Goal: Navigation & Orientation: Find specific page/section

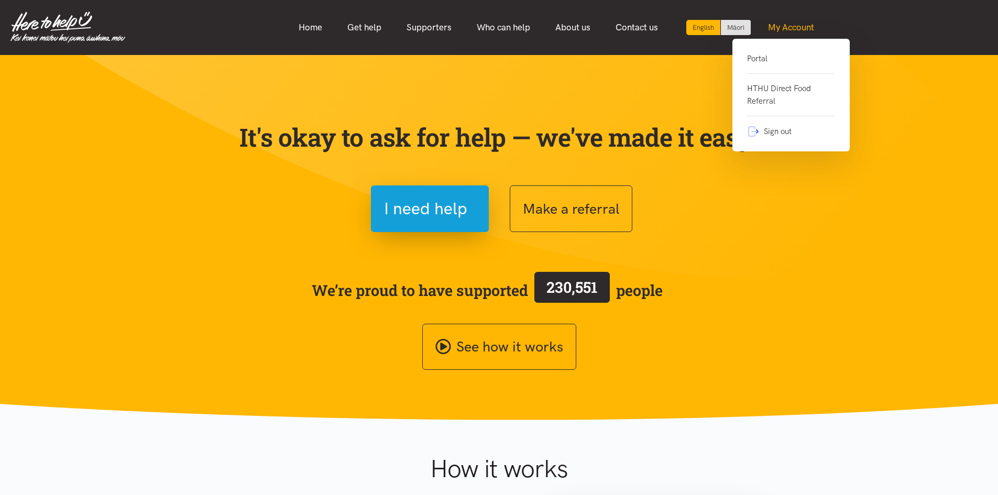
click at [797, 23] on link "My Account" at bounding box center [791, 27] width 71 height 23
click at [757, 57] on link "Portal" at bounding box center [791, 62] width 88 height 21
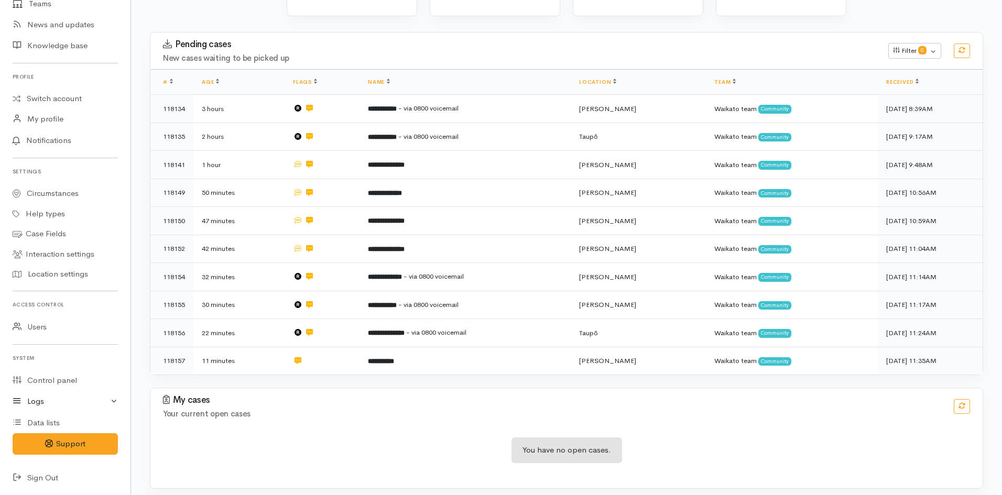
scroll to position [136, 0]
click at [60, 407] on link "Logs" at bounding box center [65, 401] width 131 height 21
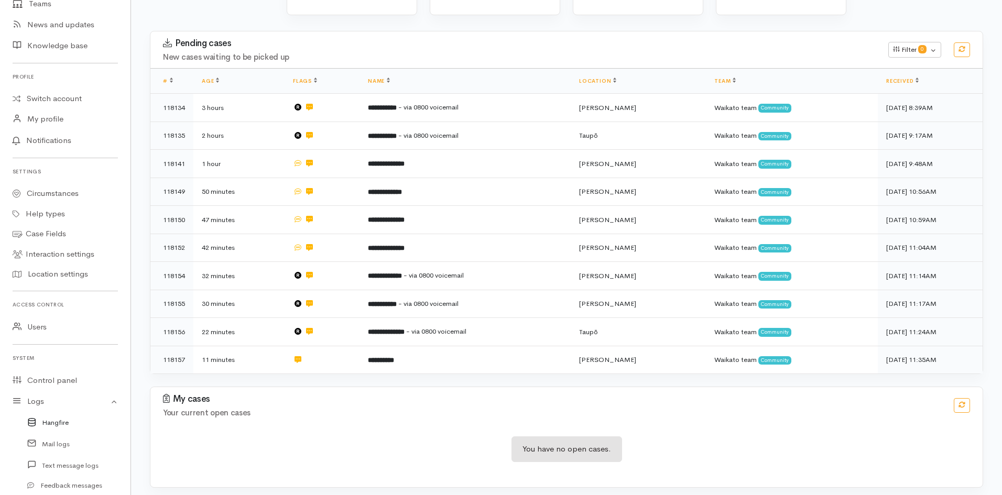
click at [59, 427] on link "Hangfire" at bounding box center [65, 422] width 131 height 21
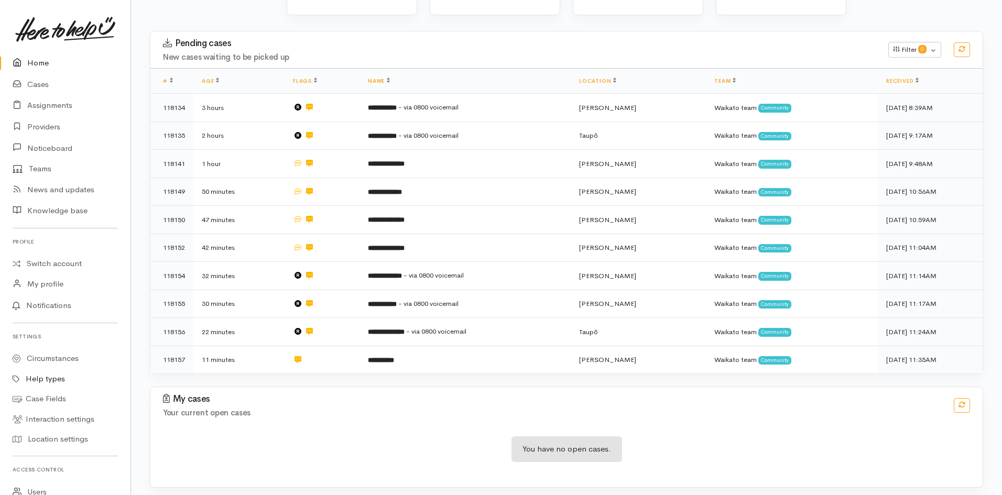
scroll to position [165, 0]
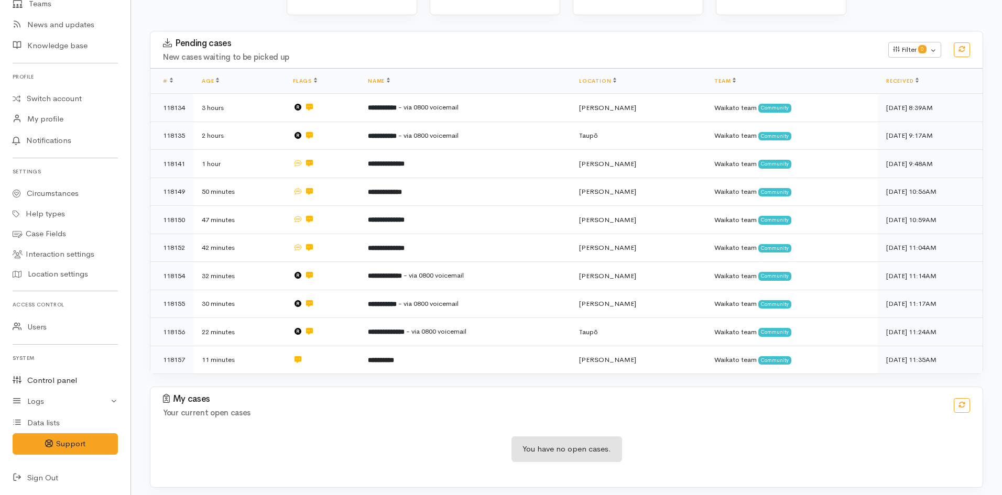
click at [49, 384] on link "Control panel" at bounding box center [65, 380] width 131 height 21
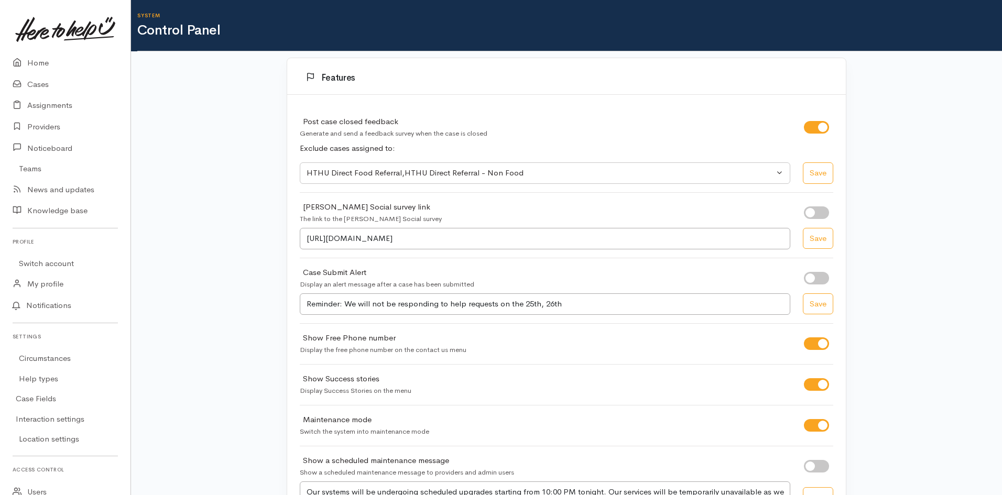
select select "419"
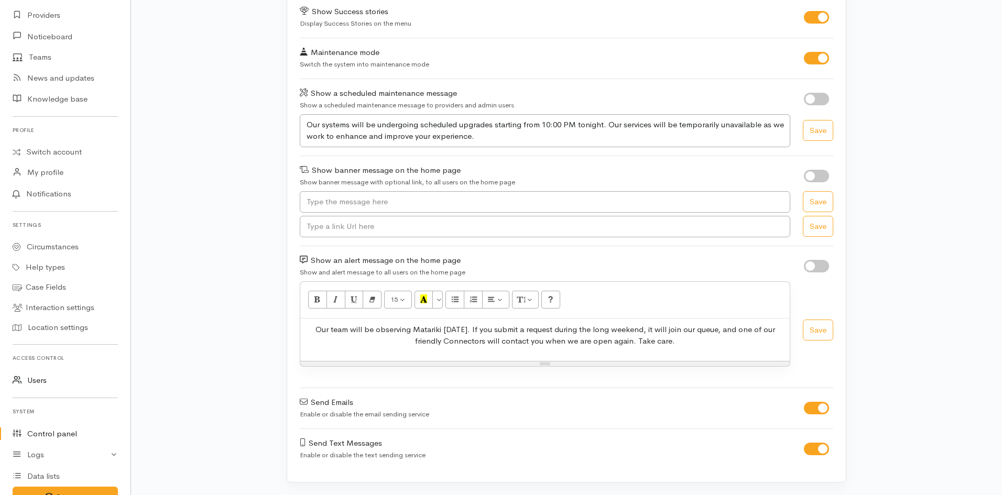
scroll to position [165, 0]
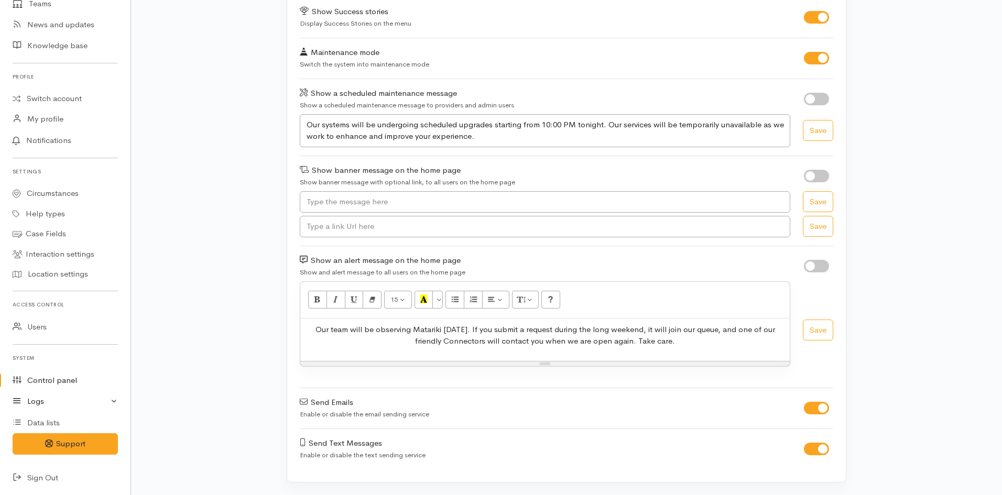
click at [58, 406] on link "Logs" at bounding box center [65, 401] width 131 height 21
click at [53, 423] on link "Hangfire" at bounding box center [65, 422] width 131 height 21
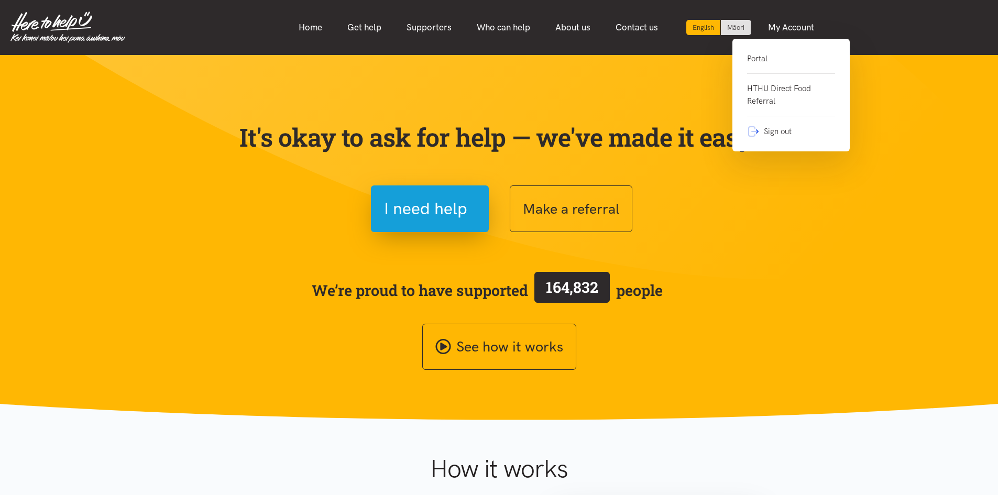
click at [758, 51] on div "Portal HTHU Direct Food Referral Sign out" at bounding box center [791, 95] width 117 height 113
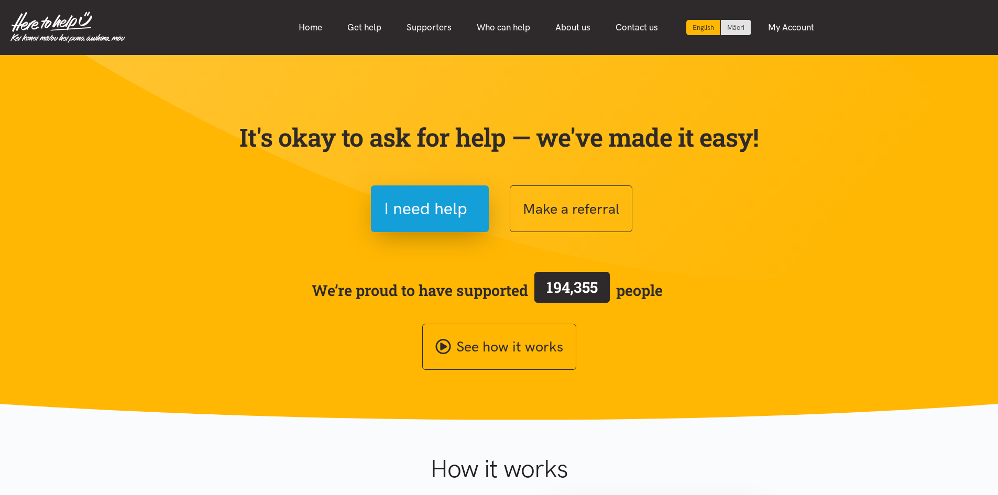
click at [755, 58] on section "It's okay to ask for help — we've made it easy! I need help Make a referral We’…" at bounding box center [499, 237] width 998 height 365
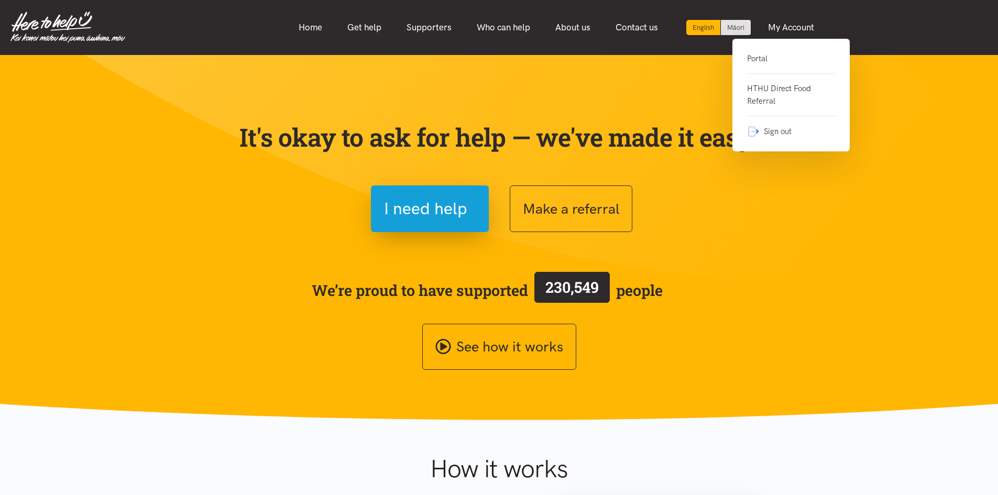
click at [764, 58] on link "Portal" at bounding box center [791, 62] width 88 height 21
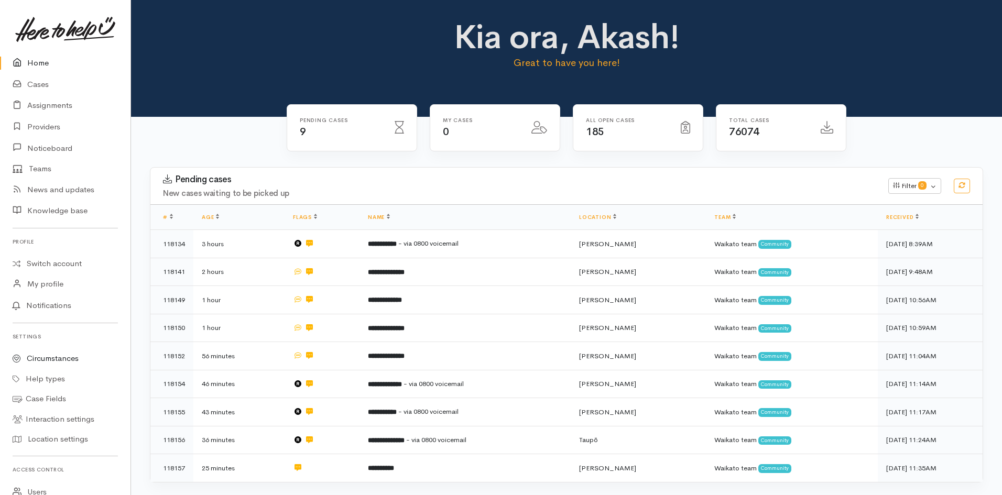
scroll to position [165, 0]
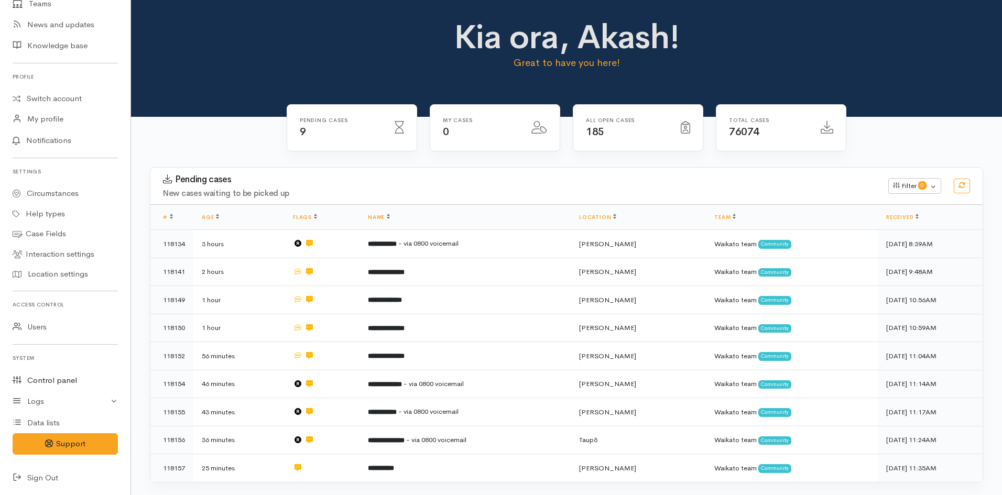
click at [66, 386] on link "Control panel" at bounding box center [65, 380] width 131 height 21
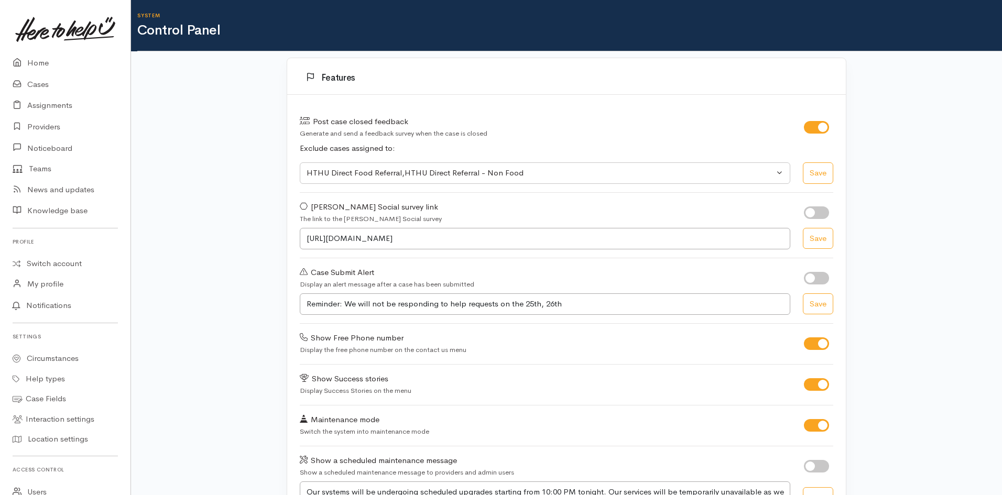
select select "419"
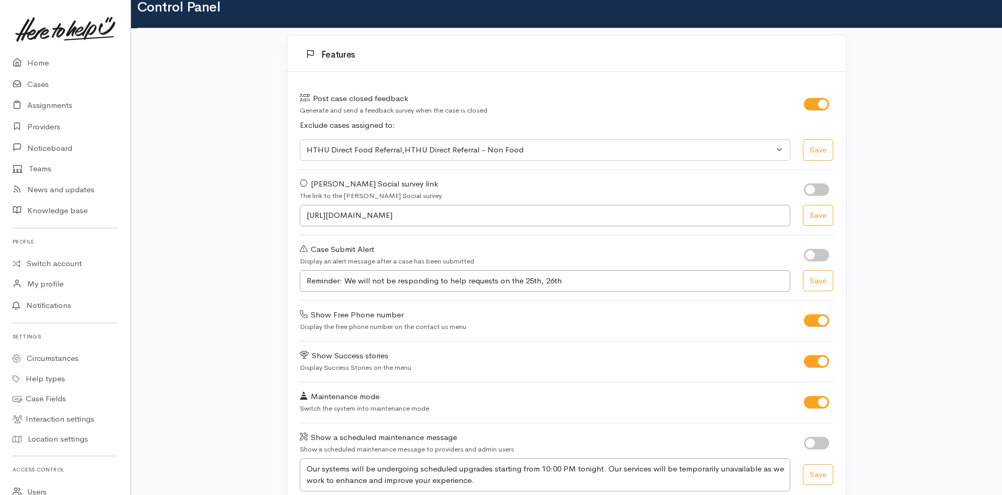
scroll to position [1, 0]
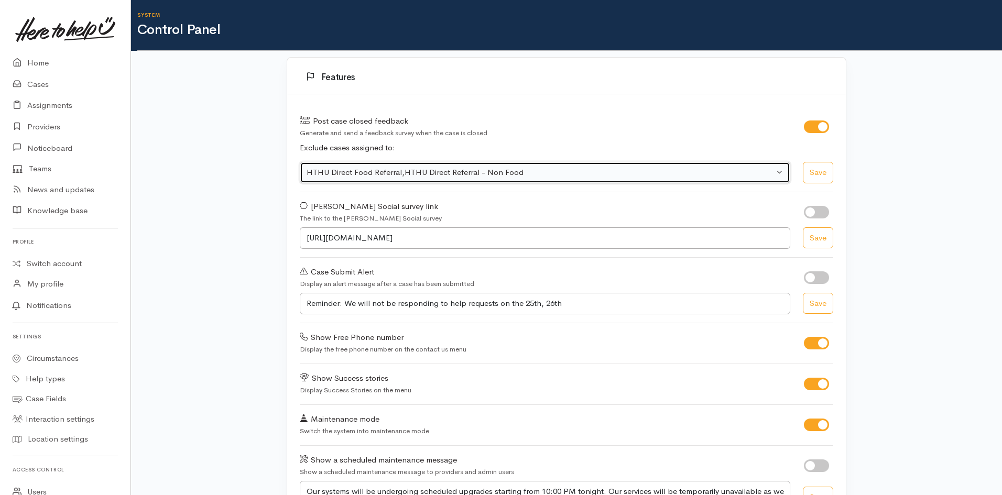
click at [541, 172] on div "HTHU Direct Food Referral , HTHU Direct Referral - Non Food" at bounding box center [541, 173] width 468 height 12
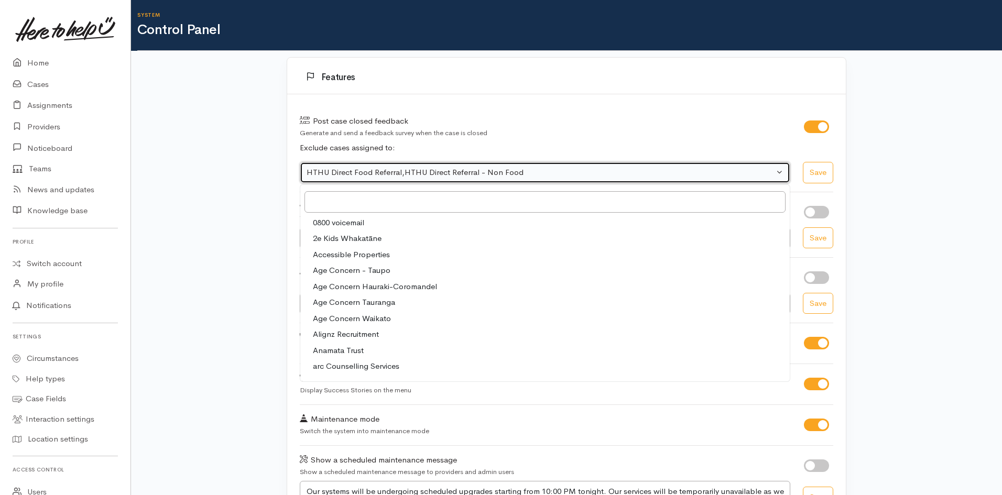
click at [541, 172] on div "HTHU Direct Food Referral , HTHU Direct Referral - Non Food" at bounding box center [541, 173] width 468 height 12
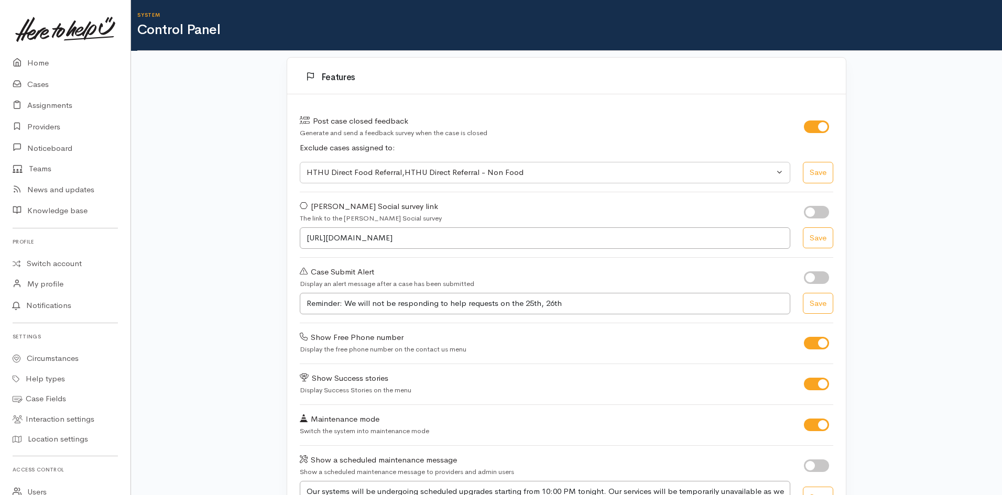
click at [924, 163] on div "Features Post case closed feedback Generate and send a feedback survey when the…" at bounding box center [566, 459] width 871 height 805
drag, startPoint x: 298, startPoint y: 204, endPoint x: 414, endPoint y: 221, distance: 116.5
click at [418, 220] on div "Huber Social survey link The link to the Huber Social survey" at bounding box center [546, 213] width 504 height 24
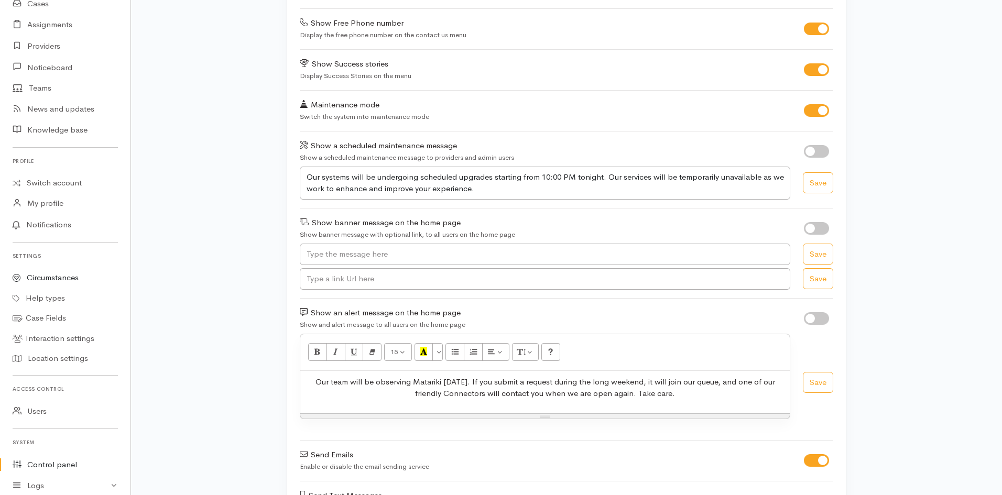
scroll to position [165, 0]
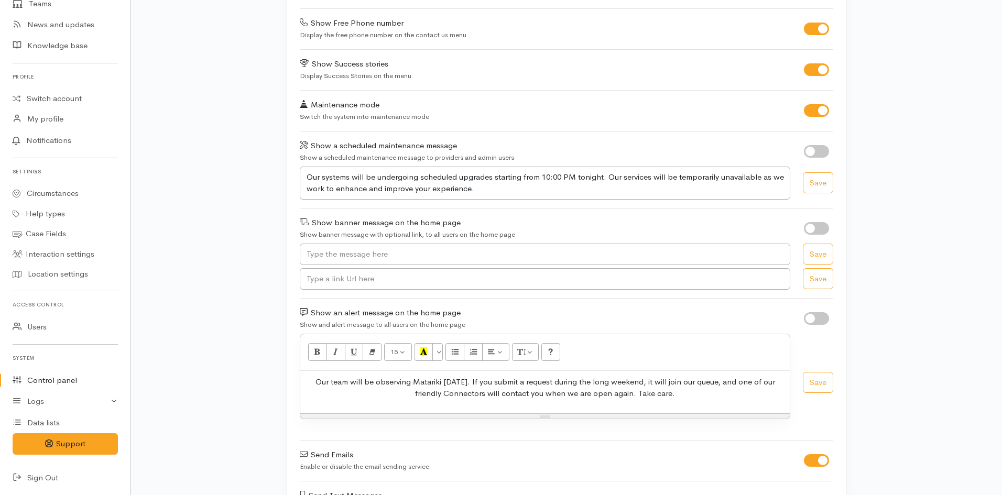
drag, startPoint x: 315, startPoint y: 148, endPoint x: 546, endPoint y: 153, distance: 230.7
click at [546, 153] on div "Show a scheduled maintenance message Show a scheduled maintenance message to pr…" at bounding box center [546, 152] width 504 height 24
drag, startPoint x: 317, startPoint y: 218, endPoint x: 531, endPoint y: 234, distance: 215.0
click at [531, 234] on div "Show banner message on the home page Show banner message with optional link, to…" at bounding box center [546, 229] width 504 height 24
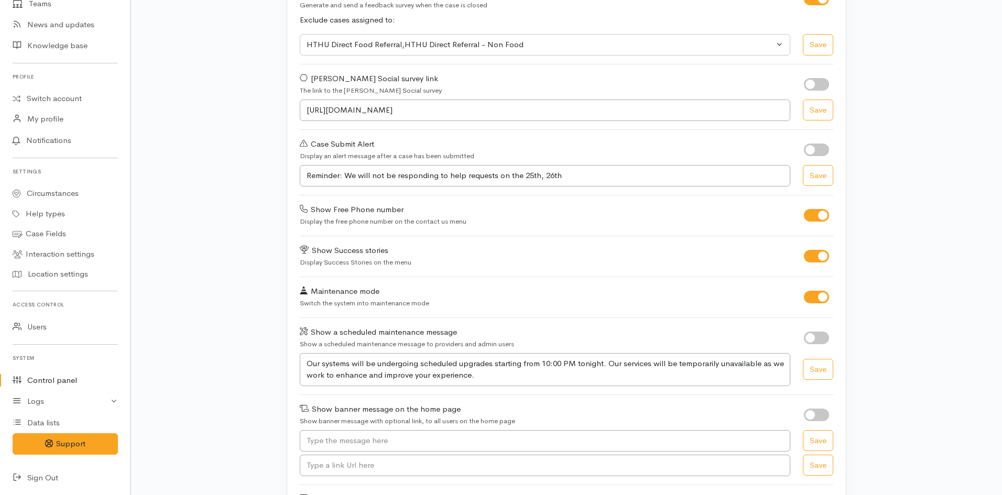
scroll to position [157, 0]
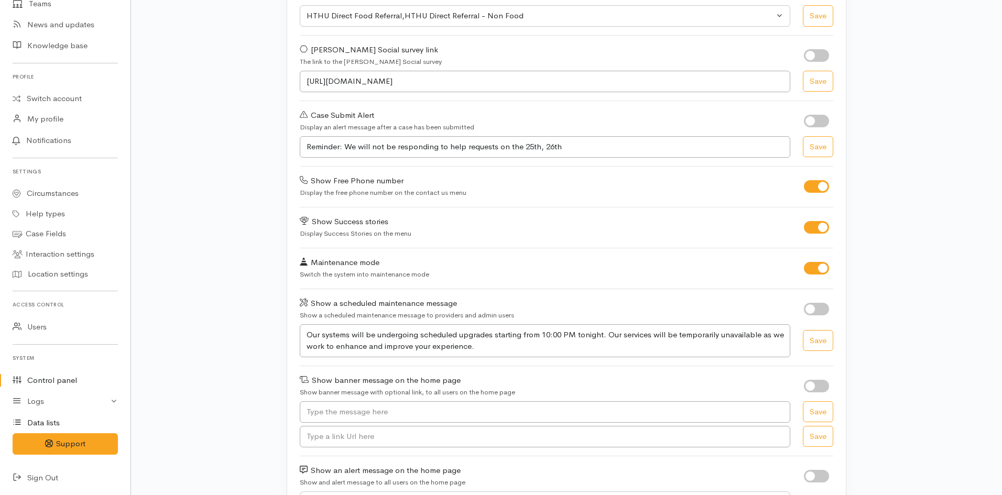
click at [46, 421] on link "Data lists" at bounding box center [65, 422] width 131 height 21
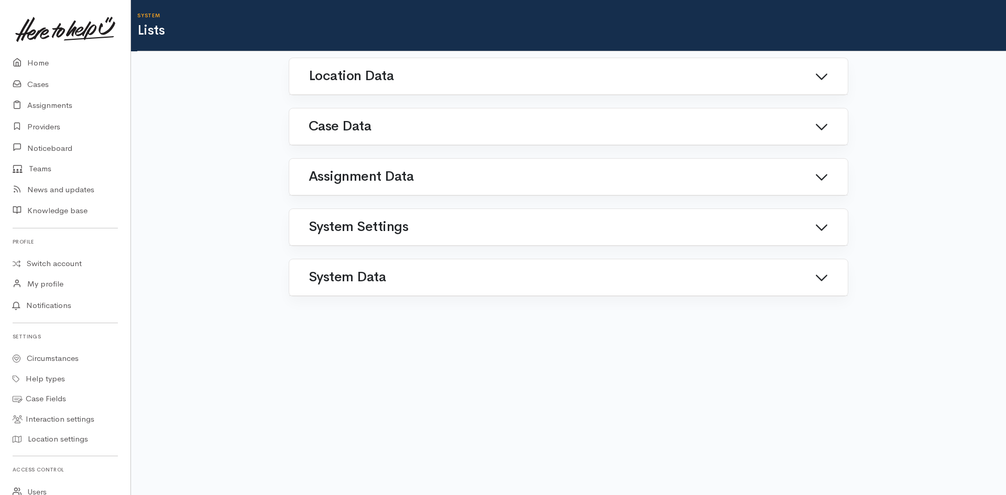
click at [350, 277] on h1 "System Data" at bounding box center [347, 277] width 77 height 15
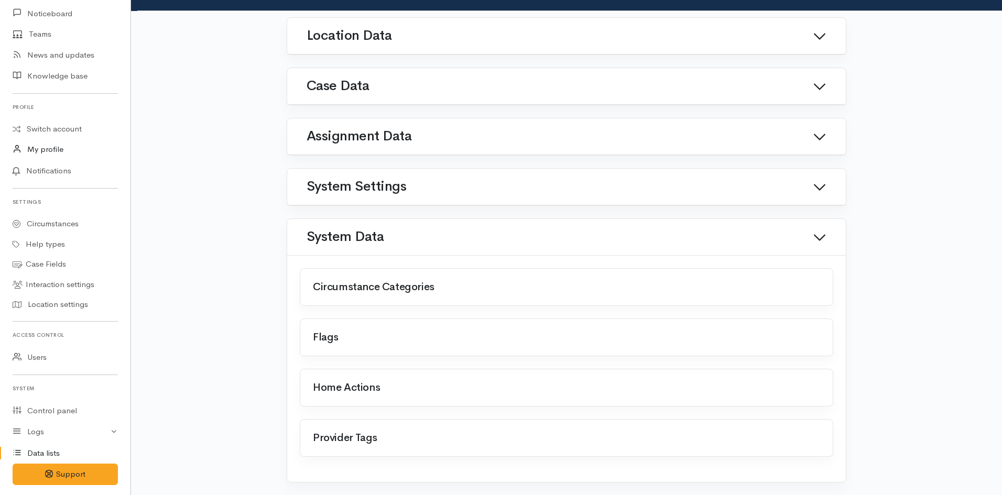
scroll to position [105, 0]
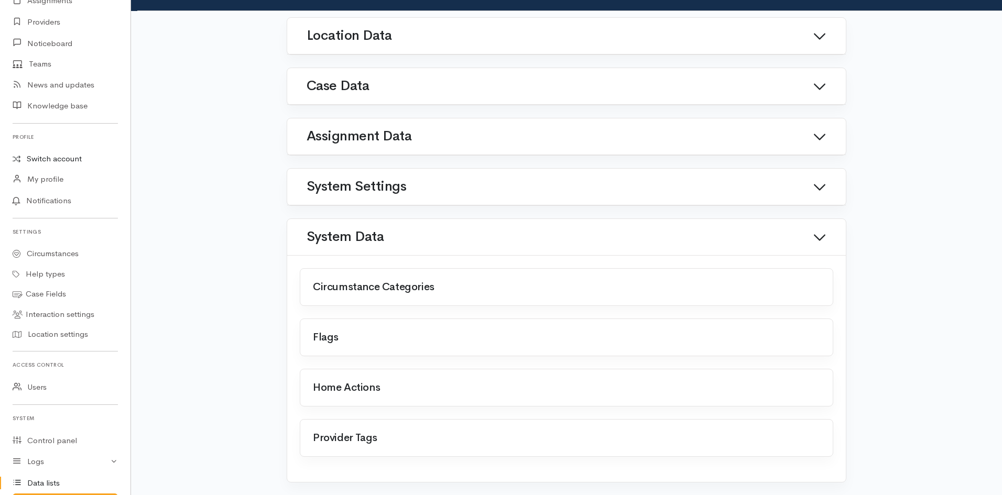
click at [59, 166] on link "Switch account" at bounding box center [65, 159] width 131 height 20
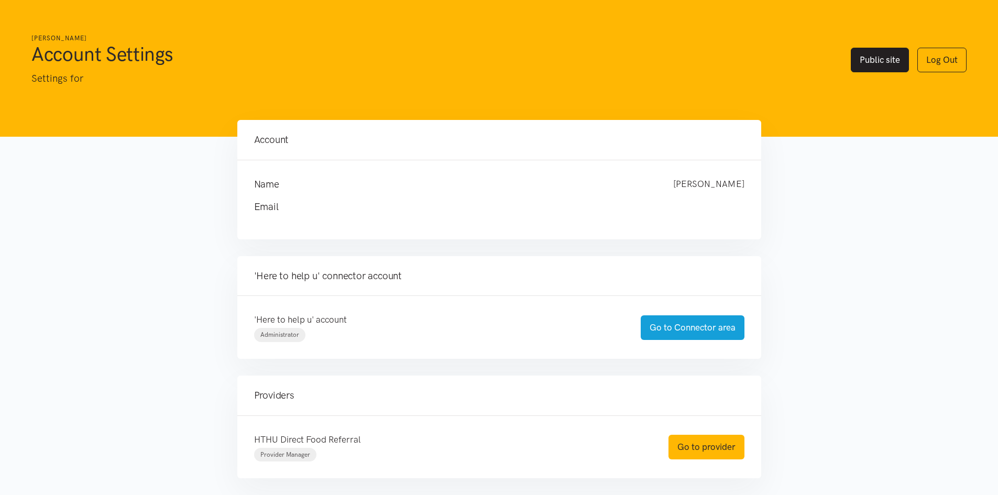
click at [880, 64] on link "Public site" at bounding box center [880, 60] width 58 height 25
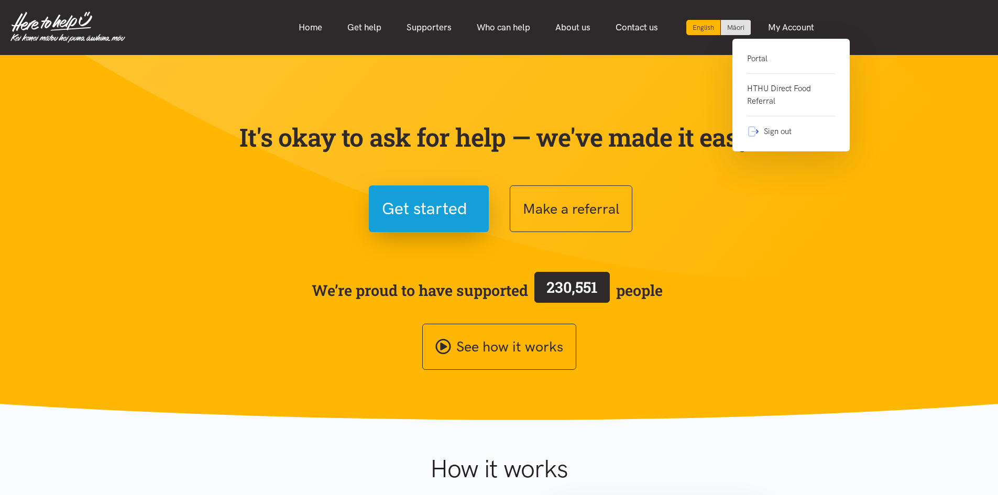
click at [771, 59] on link "Portal" at bounding box center [791, 62] width 88 height 21
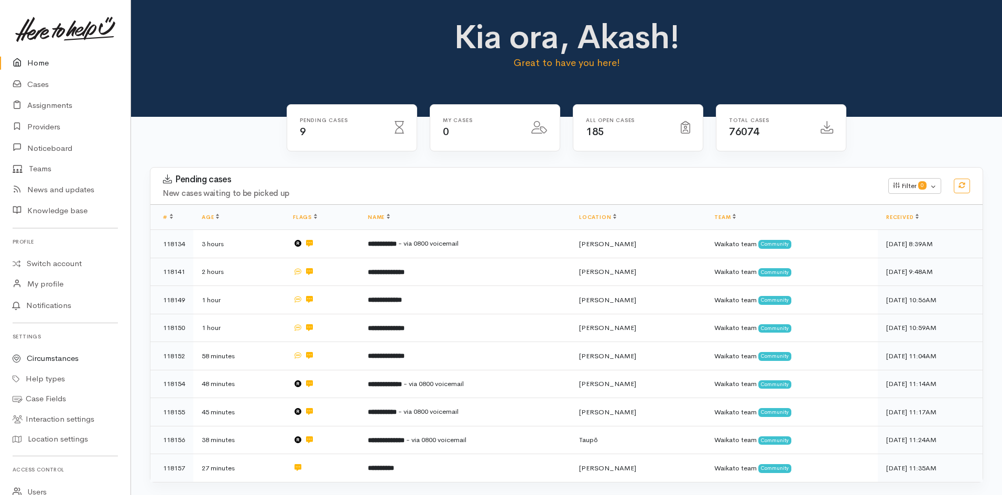
click at [66, 365] on link "Circumstances" at bounding box center [65, 359] width 131 height 20
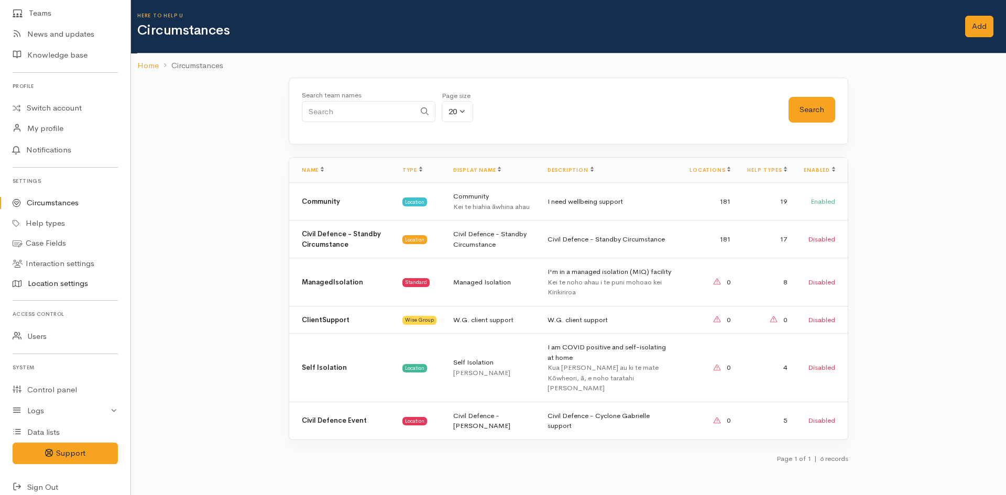
scroll to position [157, 0]
click at [48, 391] on link "Control panel" at bounding box center [65, 388] width 131 height 21
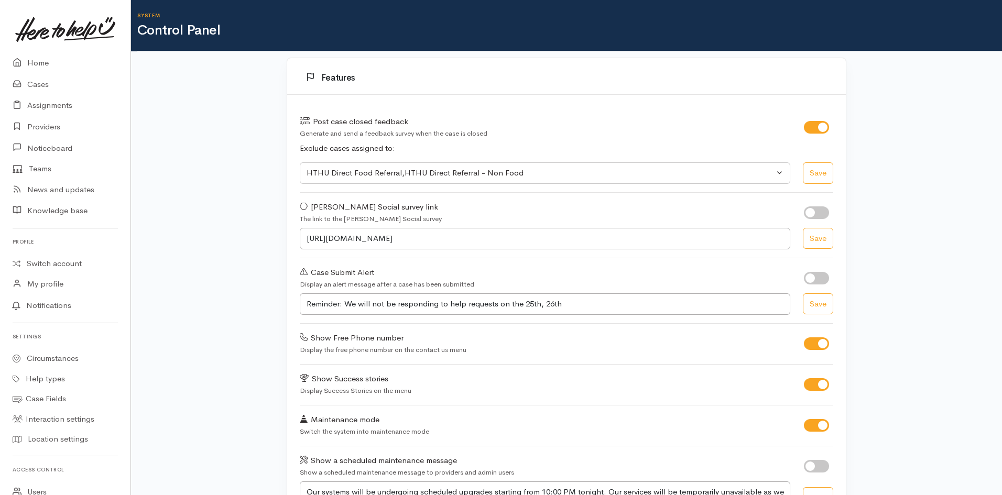
select select "419"
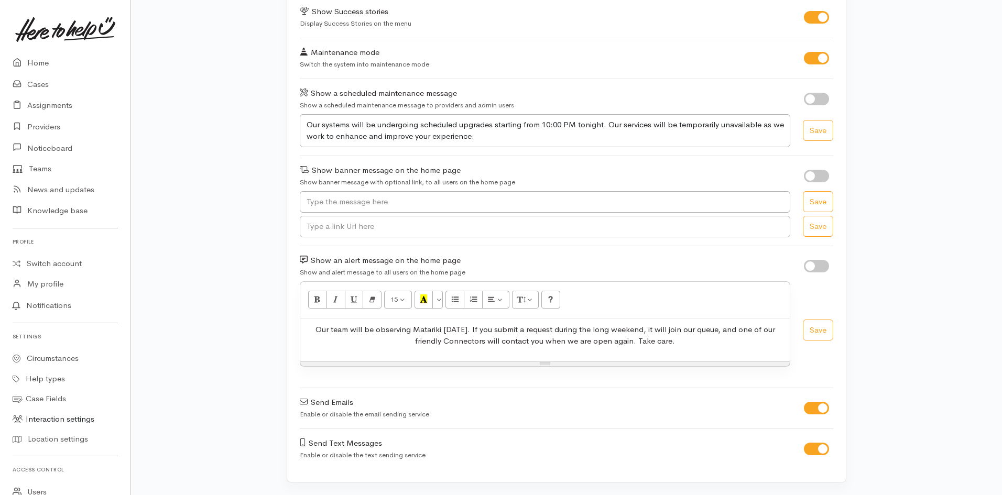
scroll to position [52, 0]
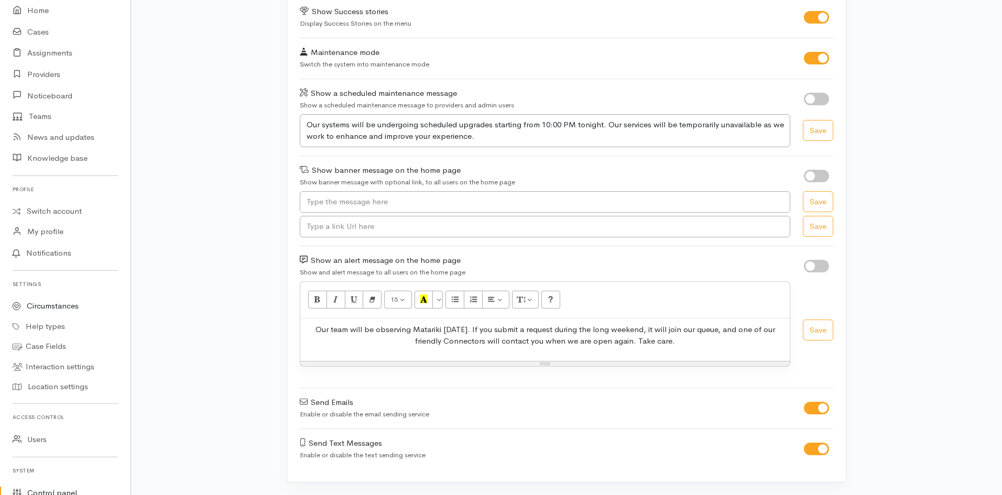
click at [51, 308] on link "Circumstances" at bounding box center [65, 306] width 131 height 20
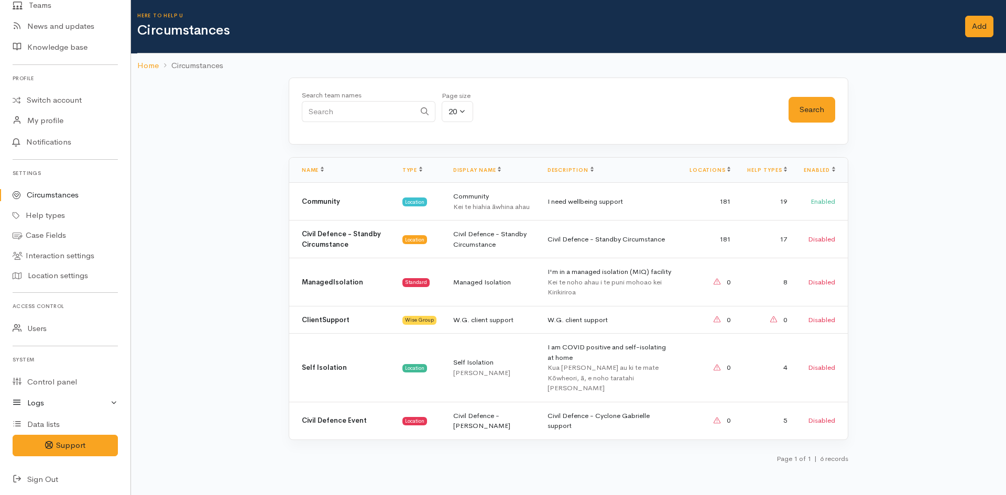
scroll to position [165, 0]
click at [61, 420] on link "Data lists" at bounding box center [65, 422] width 131 height 21
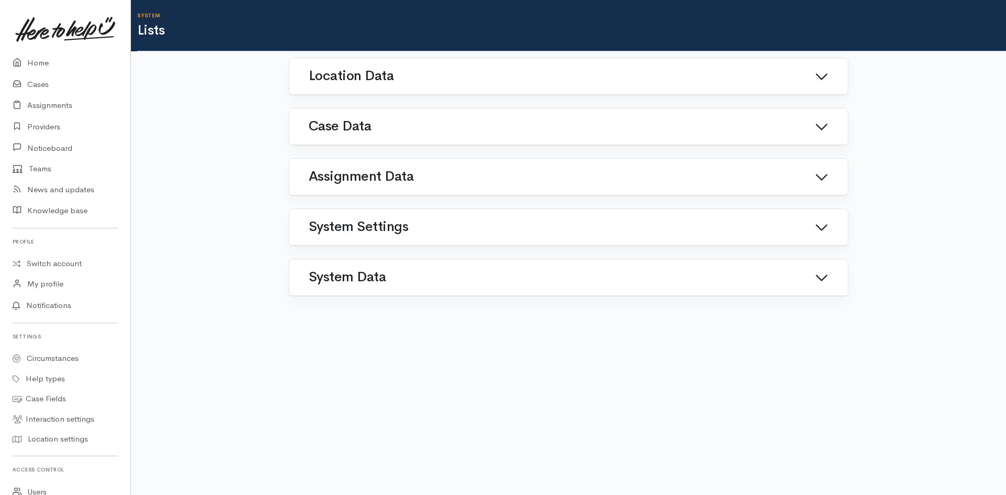
click at [386, 277] on link "System Data" at bounding box center [569, 277] width 534 height 25
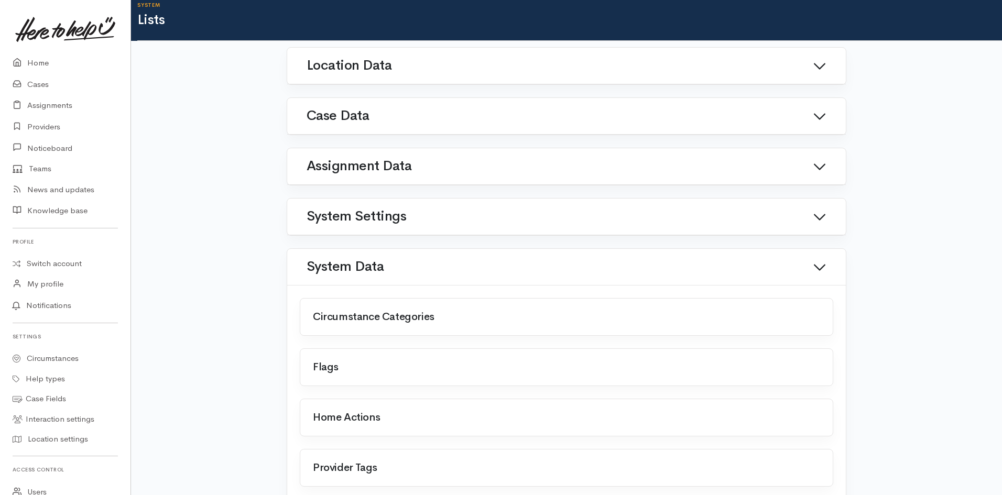
scroll to position [40, 0]
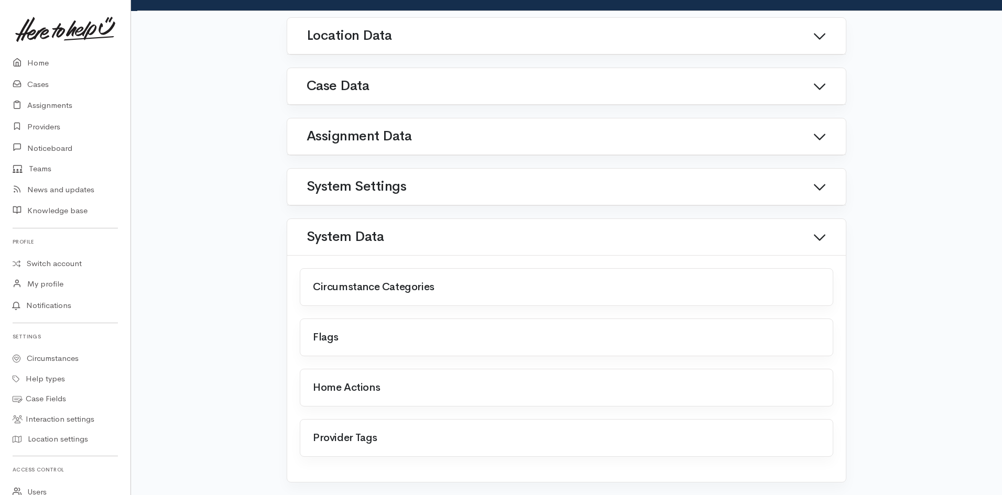
click at [313, 382] on link at bounding box center [313, 382] width 0 height 0
